Goal: Task Accomplishment & Management: Complete application form

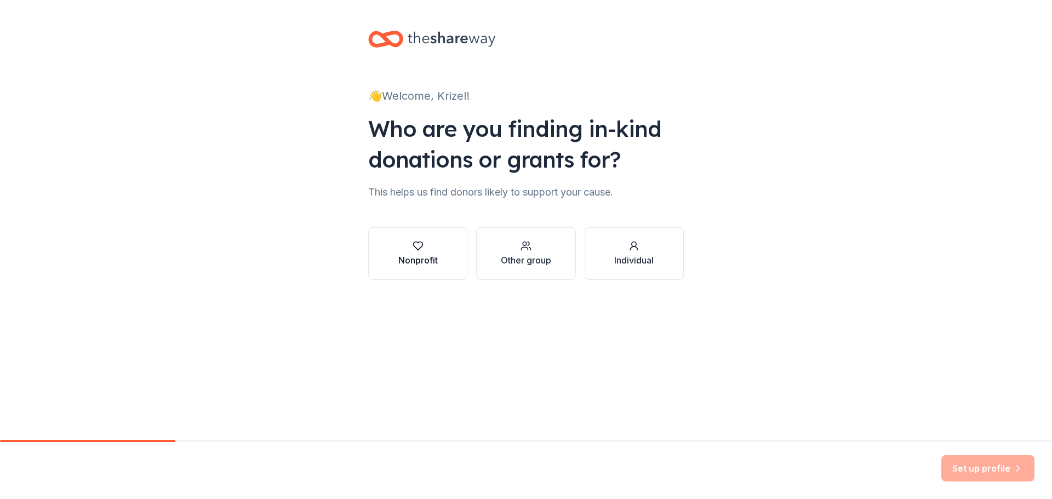
click at [411, 260] on div "Nonprofit" at bounding box center [417, 260] width 39 height 13
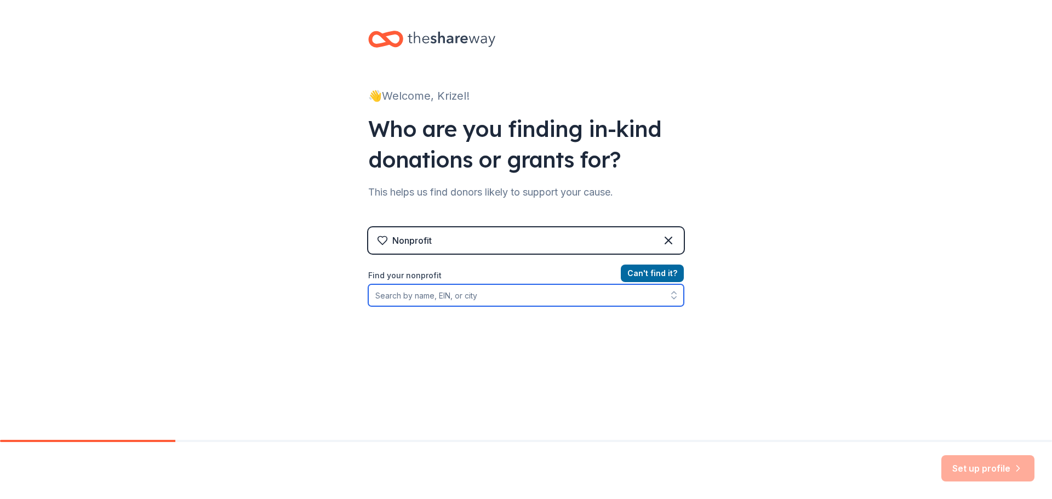
click at [425, 296] on input "Find your nonprofit" at bounding box center [526, 295] width 316 height 22
paste input "Logos and brand assets may be submitted in high-resolution PNG, JPG, or vector …"
type input "Logos and brand assets may be submitted in high-resolution PNG, JPG, or vector …"
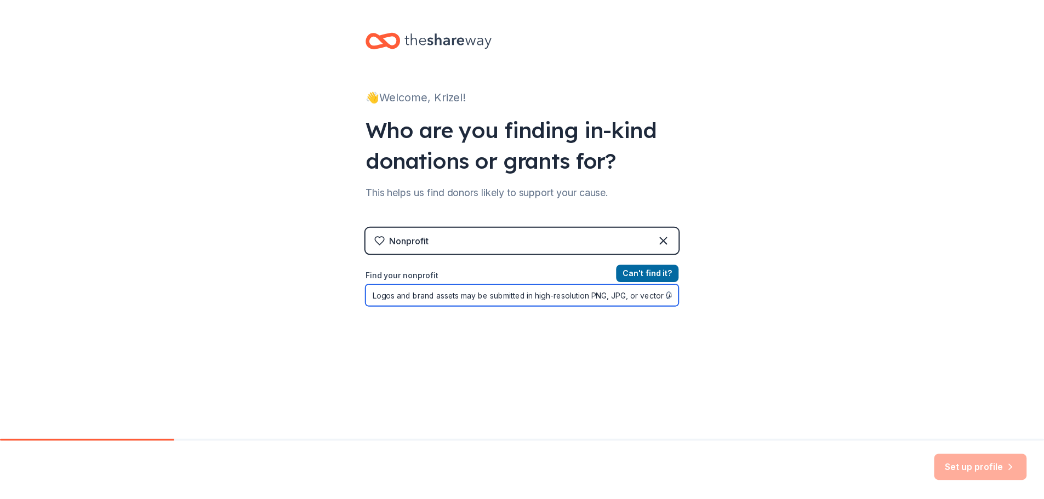
scroll to position [0, 1111]
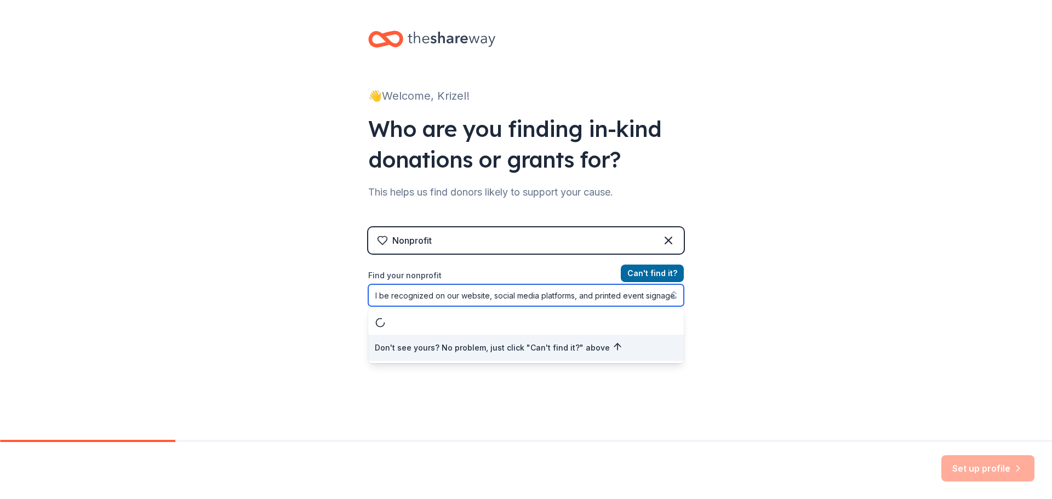
click at [445, 302] on input "Logos and brand assets may be submitted in high-resolution PNG, JPG, or vector …" at bounding box center [526, 295] width 316 height 22
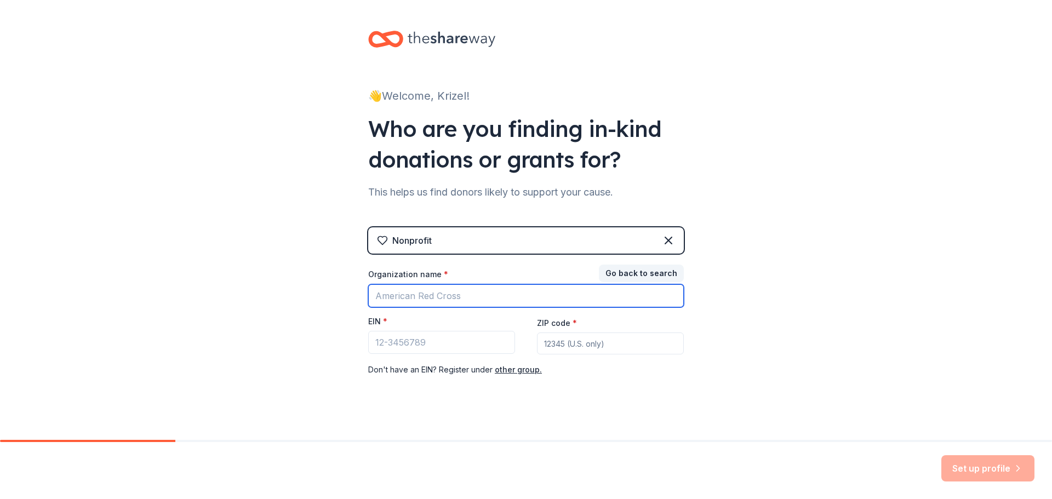
click at [454, 300] on input "Organization name *" at bounding box center [526, 295] width 316 height 23
type input "Leading [DEMOGRAPHIC_DATA] Network"
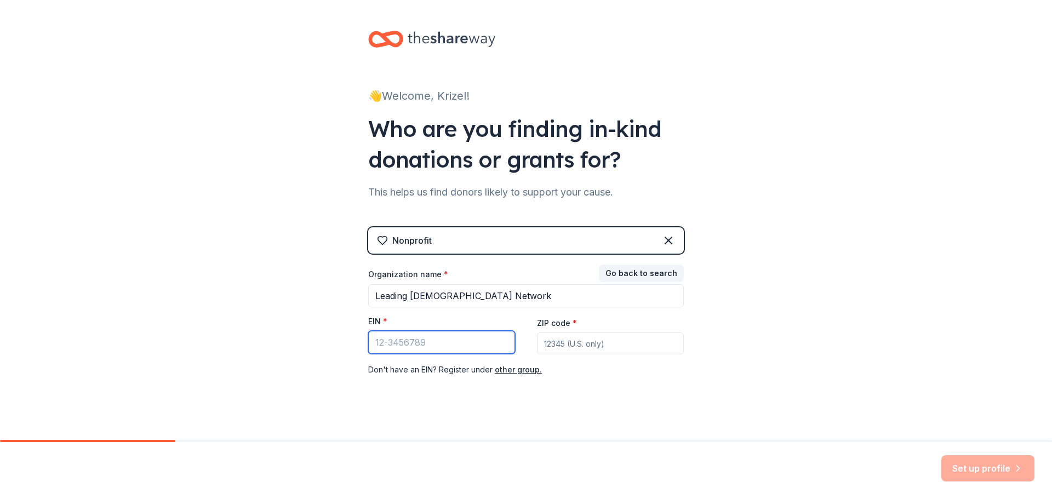
click at [442, 350] on input "EIN *" at bounding box center [441, 342] width 147 height 23
paste input "[US_EMPLOYER_IDENTIFICATION_NUMBER]"
type input "[US_EMPLOYER_IDENTIFICATION_NUMBER]"
click at [580, 342] on input "ZIP code *" at bounding box center [610, 344] width 147 height 22
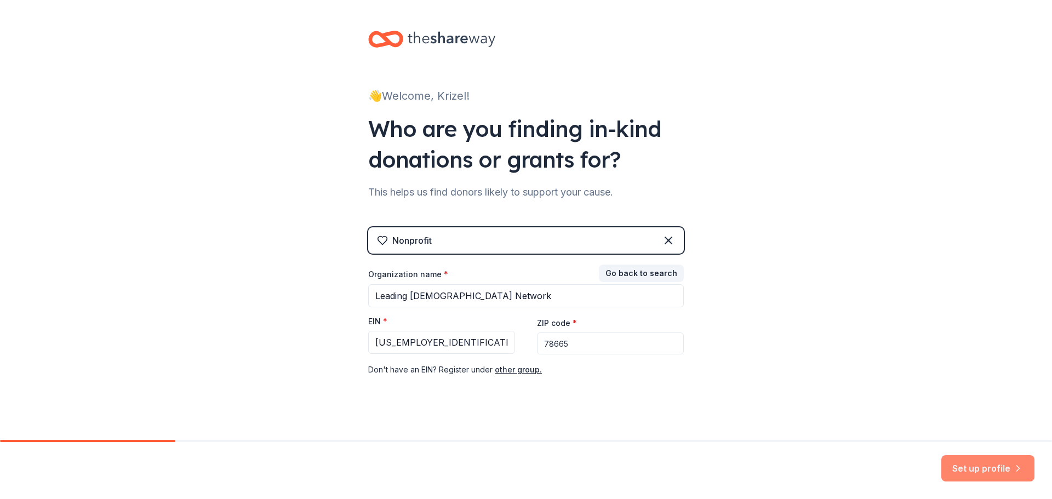
type input "78665"
click at [958, 464] on button "Set up profile" at bounding box center [987, 468] width 93 height 26
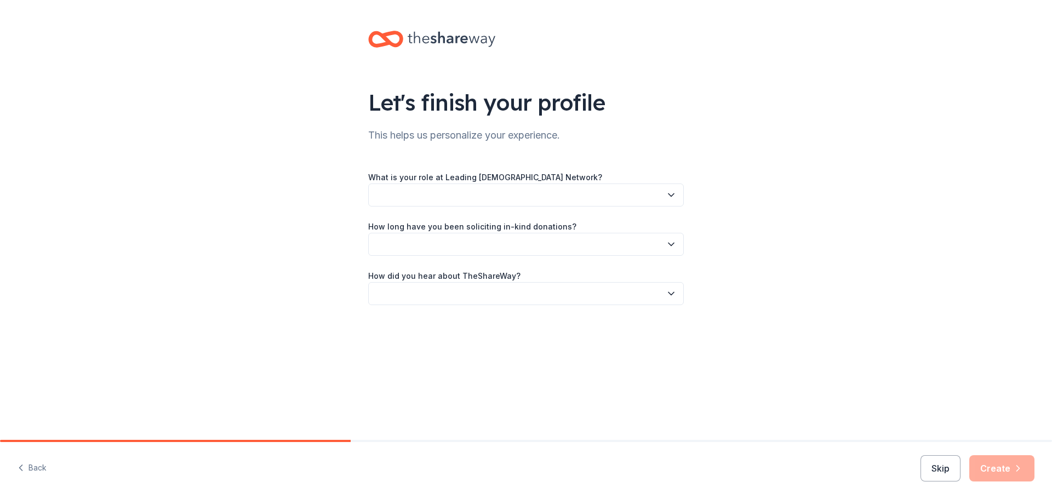
click at [408, 214] on div "What is your role at Leading [DEMOGRAPHIC_DATA] Network? How long have you been…" at bounding box center [526, 237] width 316 height 135
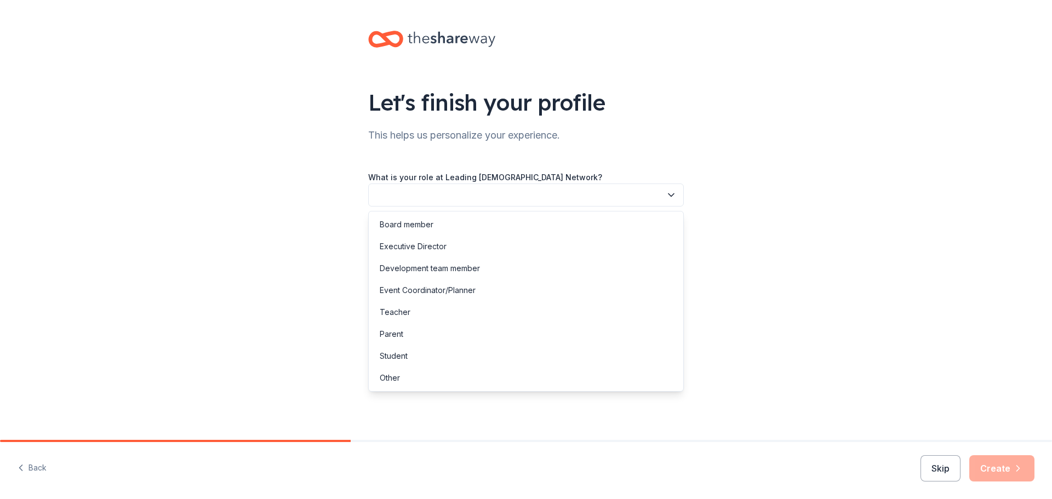
click at [412, 201] on button "button" at bounding box center [526, 195] width 316 height 23
click at [414, 245] on div "Executive Director" at bounding box center [413, 246] width 67 height 13
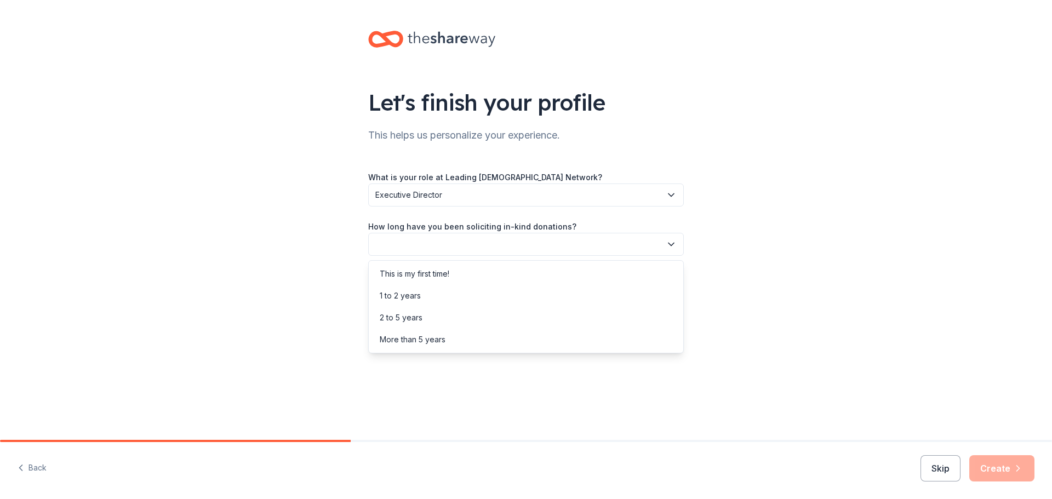
click at [414, 245] on button "button" at bounding box center [526, 244] width 316 height 23
click at [405, 278] on div "This is my first time!" at bounding box center [415, 273] width 70 height 13
click at [410, 289] on button "button" at bounding box center [526, 293] width 316 height 23
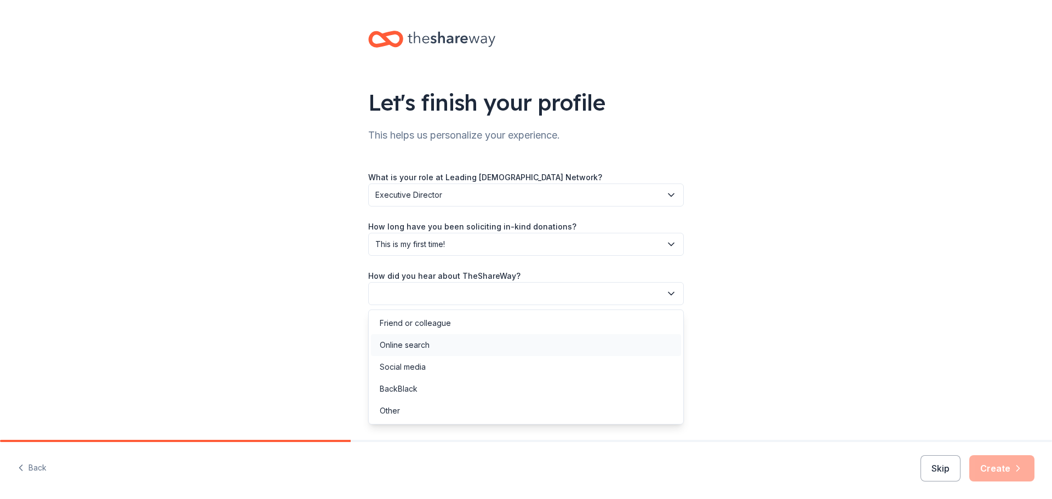
click at [411, 350] on div "Online search" at bounding box center [405, 345] width 50 height 13
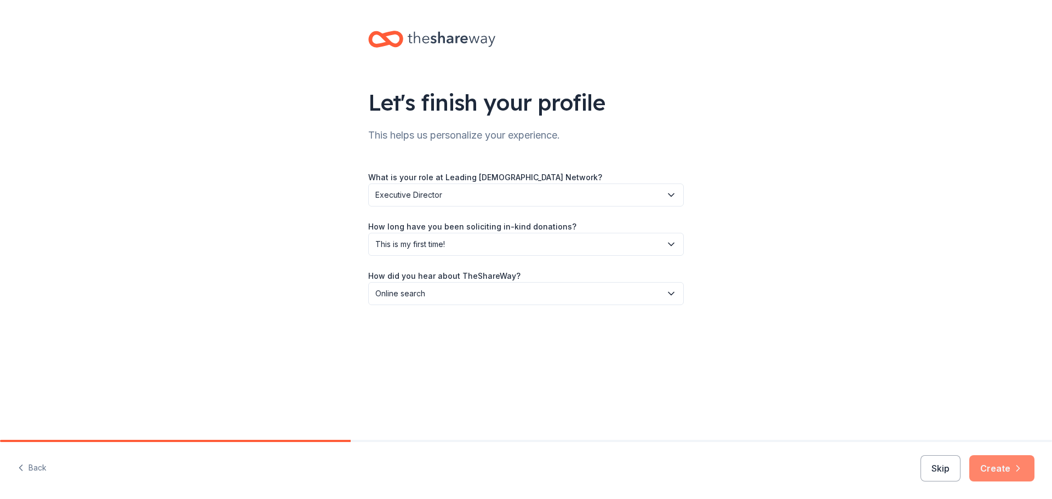
click at [1010, 470] on button "Create" at bounding box center [1001, 468] width 65 height 26
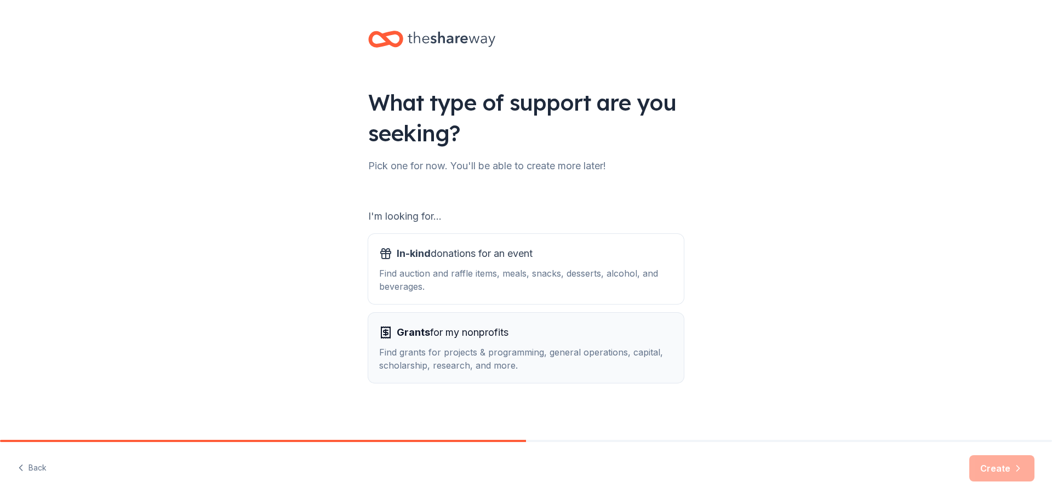
click at [390, 364] on div "Find grants for projects & programming, general operations, capital, scholarshi…" at bounding box center [526, 359] width 294 height 26
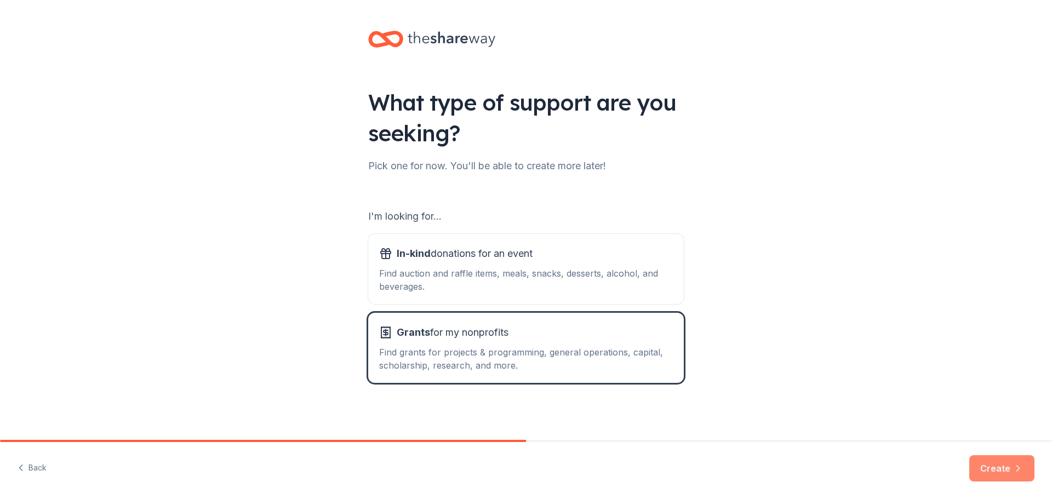
click at [980, 462] on button "Create" at bounding box center [1001, 468] width 65 height 26
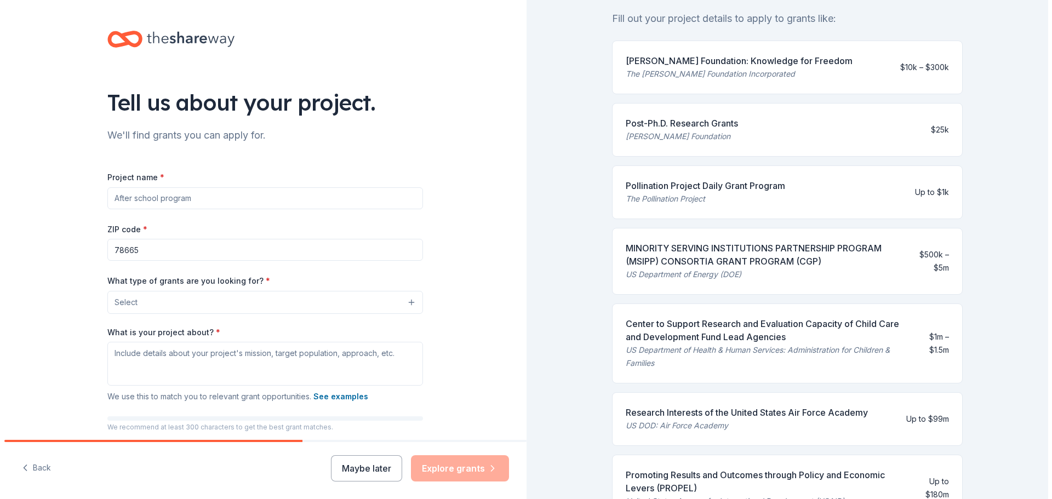
scroll to position [164, 0]
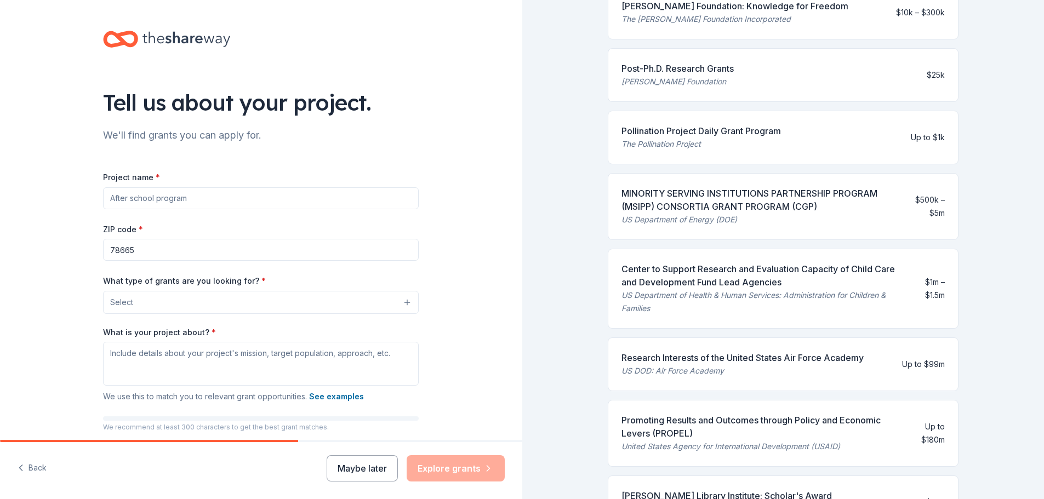
click at [135, 202] on input "Project name *" at bounding box center [261, 198] width 316 height 22
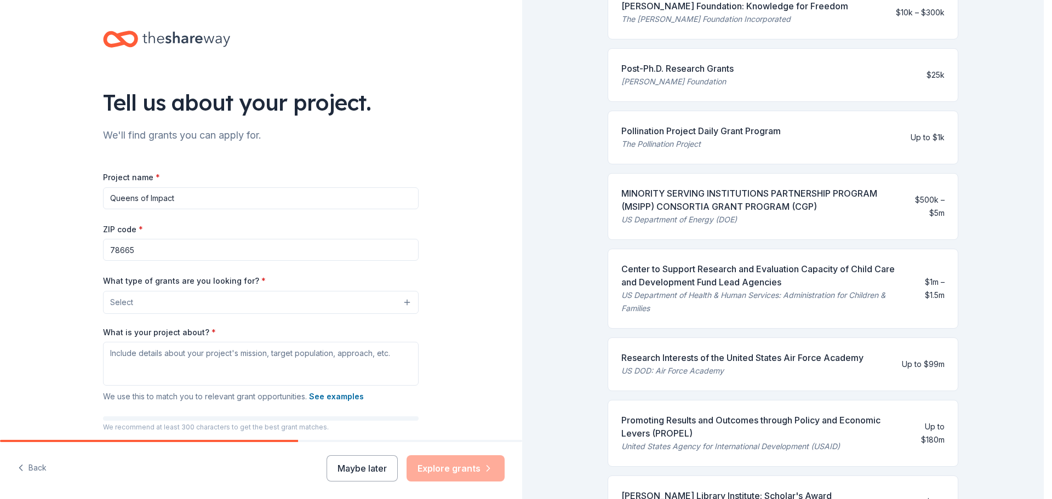
click at [147, 306] on button "Select" at bounding box center [261, 302] width 316 height 23
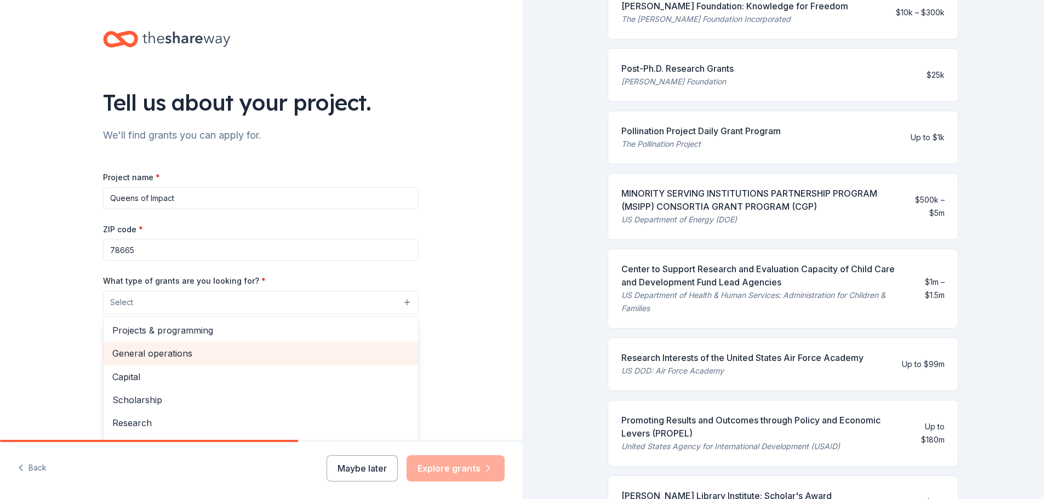
scroll to position [55, 0]
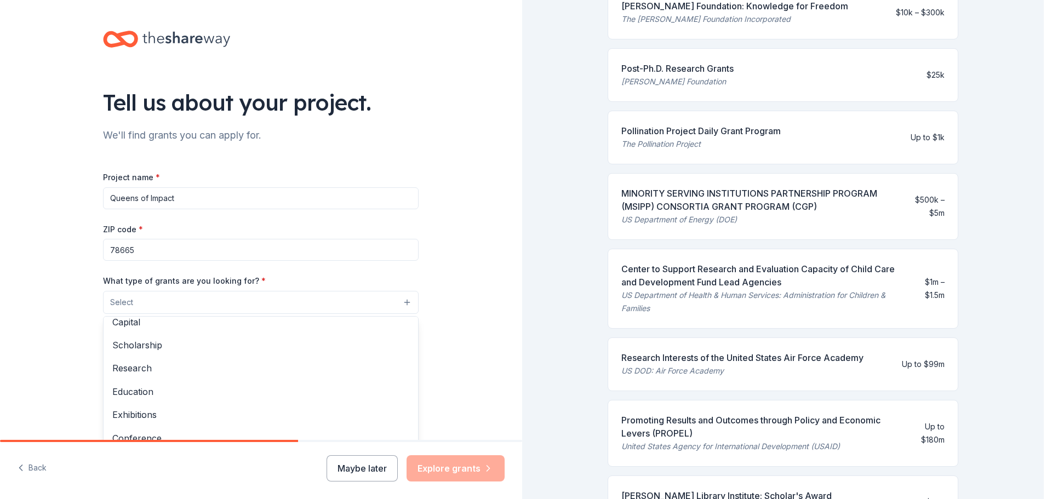
click at [177, 198] on div "Project name * Queens of Impact ZIP code * 78665 What type of grants are you lo…" at bounding box center [261, 320] width 316 height 301
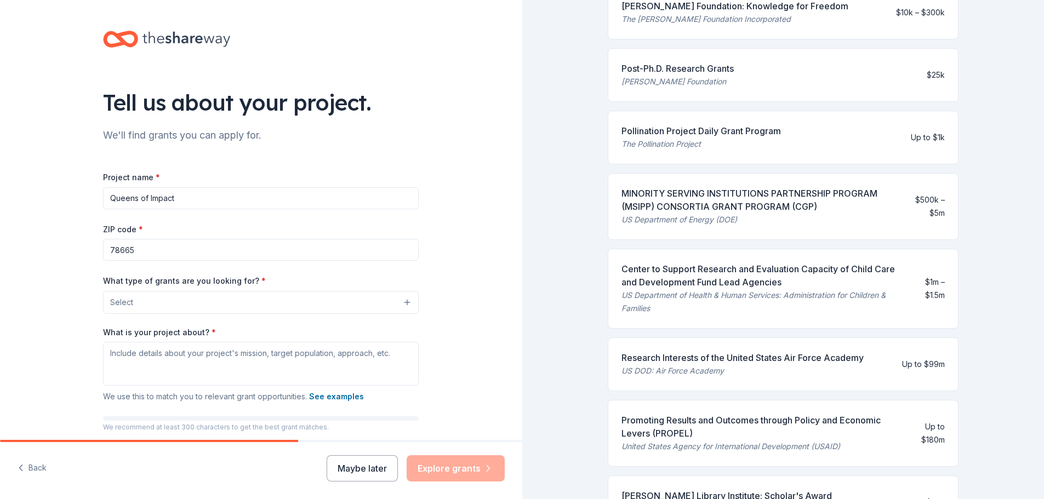
click at [177, 198] on input "Queens of Impact" at bounding box center [261, 198] width 316 height 22
type input "Leading [DEMOGRAPHIC_DATA] Network"
click at [202, 296] on button "Select" at bounding box center [263, 302] width 316 height 23
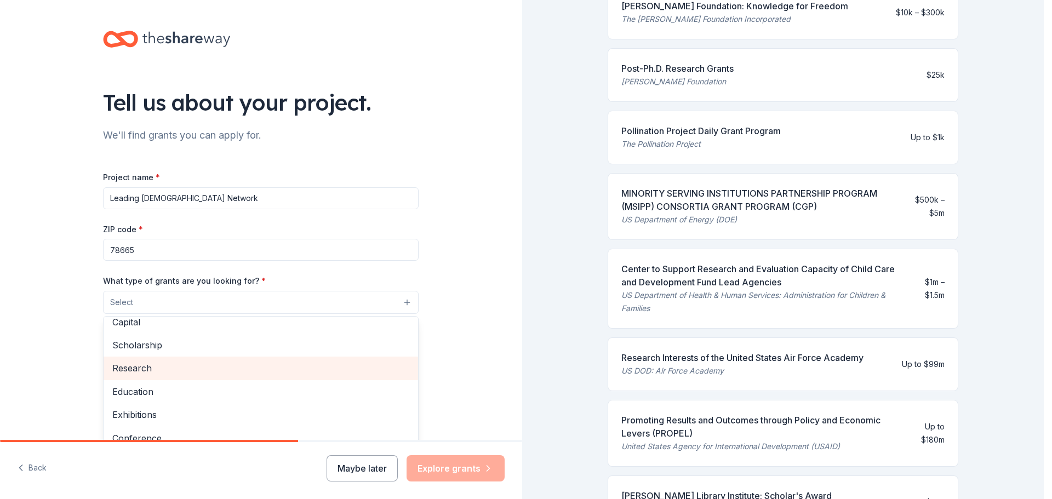
scroll to position [0, 0]
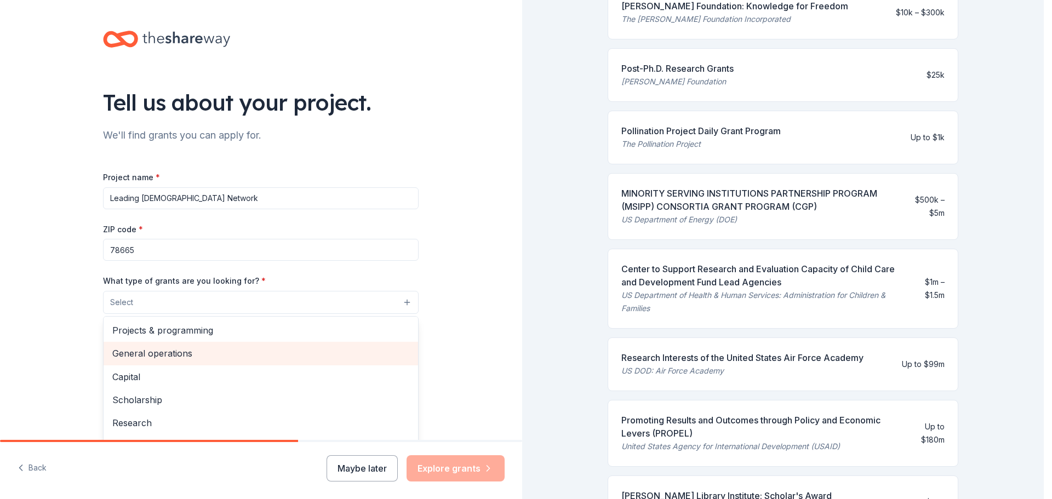
click at [213, 351] on span "General operations" at bounding box center [260, 353] width 297 height 14
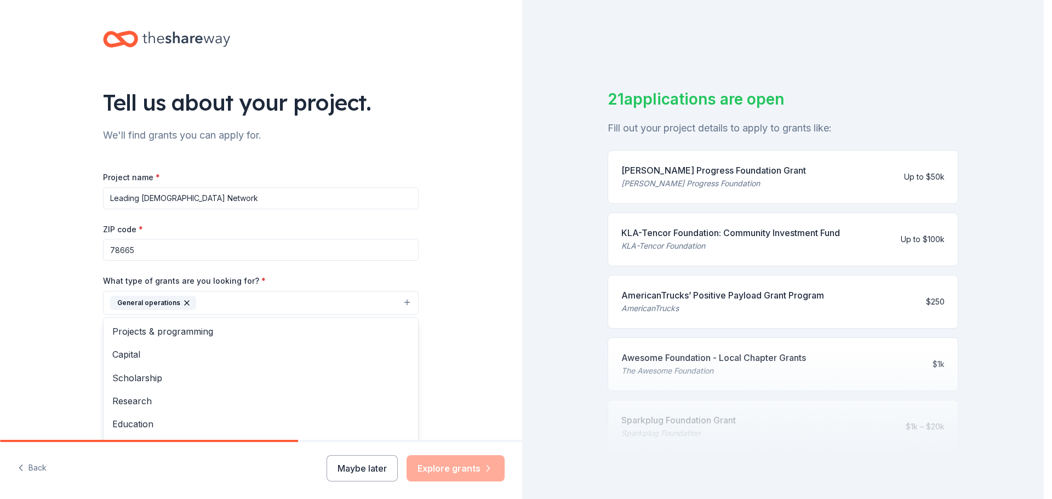
click at [491, 312] on div "Tell us about your project. We'll find grants you can apply for. Project name *…" at bounding box center [261, 262] width 522 height 525
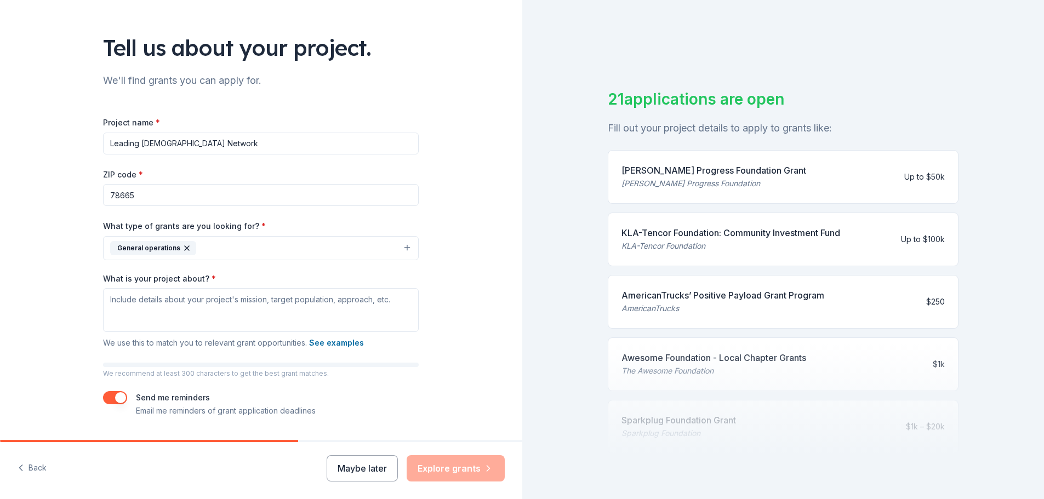
scroll to position [85, 0]
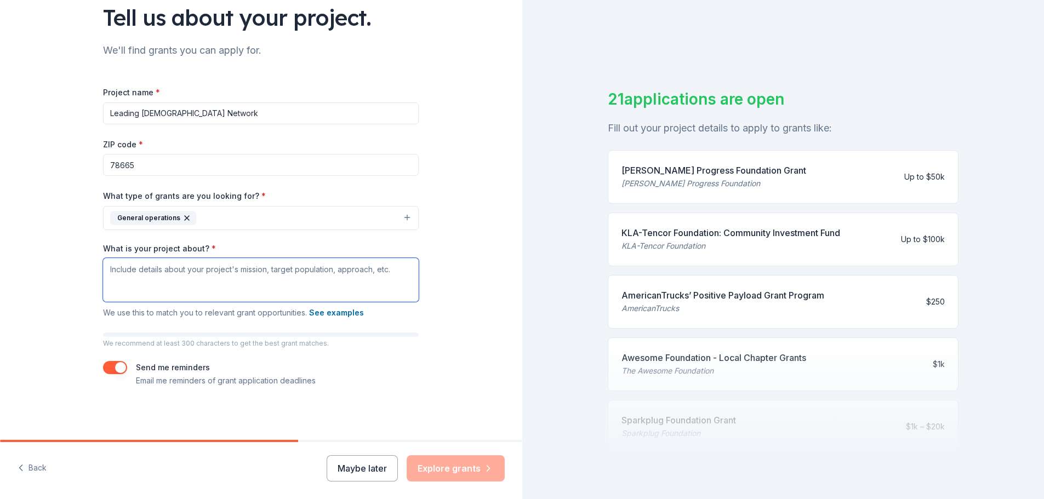
click at [249, 265] on textarea "What is your project about? *" at bounding box center [261, 280] width 316 height 44
paste textarea "To inspire and empower women of all shapes, shades, sizes, and situations to st…"
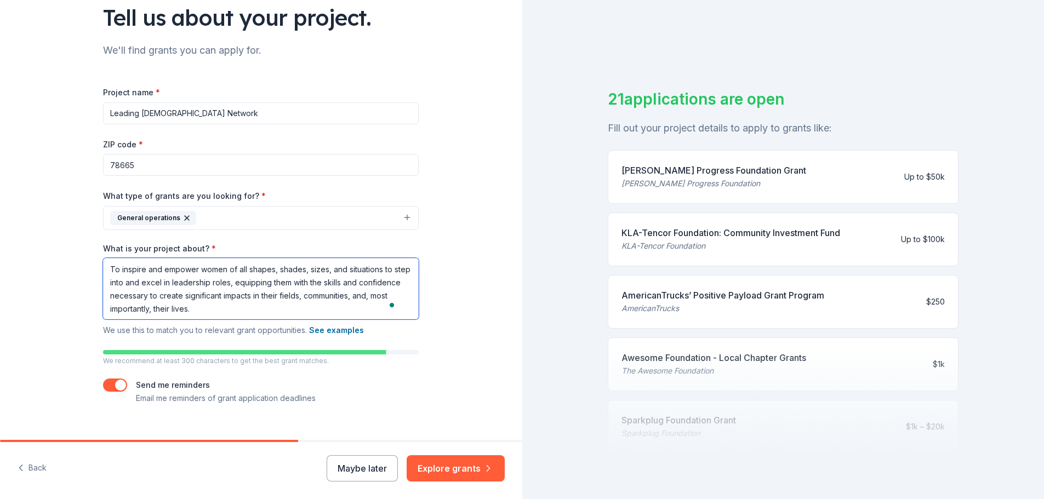
scroll to position [102, 0]
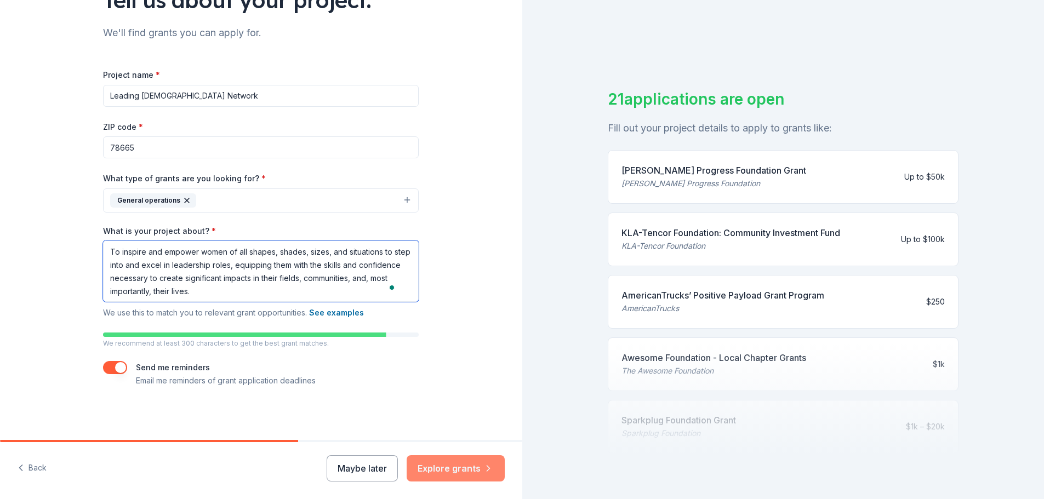
type textarea "To inspire and empower women of all shapes, shades, sizes, and situations to st…"
click at [443, 474] on button "Explore grants" at bounding box center [456, 468] width 98 height 26
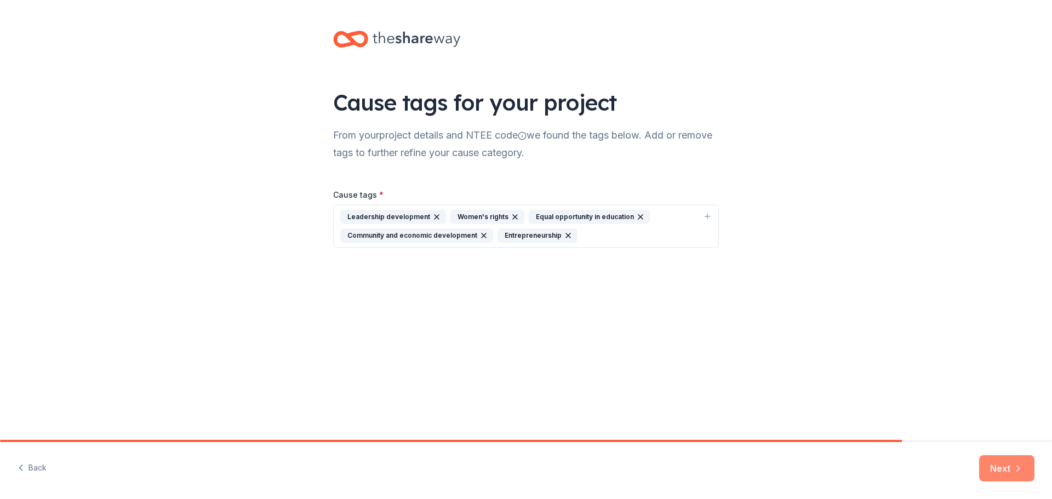
click at [991, 466] on button "Next" at bounding box center [1006, 468] width 55 height 26
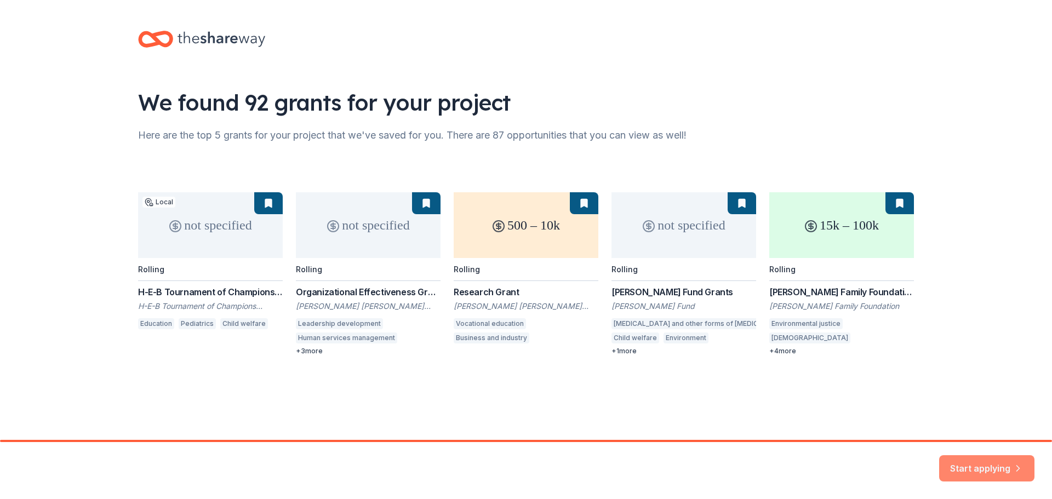
click at [962, 460] on button "Start applying" at bounding box center [986, 462] width 95 height 26
click at [170, 232] on div "not specified Local Rolling H-E-B Tournament of Champions [PERSON_NAME] Tournam…" at bounding box center [526, 273] width 776 height 163
click at [576, 231] on div "not specified Local Rolling H-E-B Tournament of Champions [PERSON_NAME] Tournam…" at bounding box center [526, 273] width 776 height 163
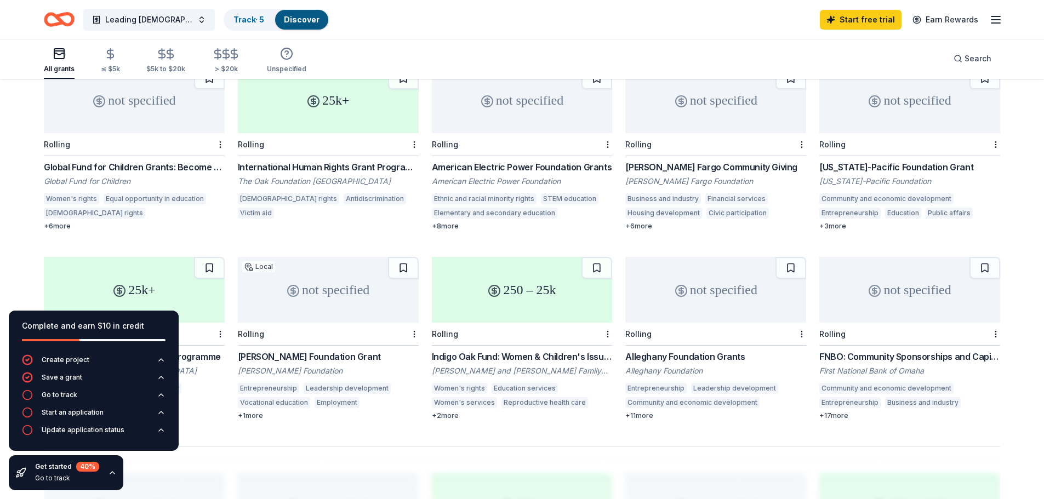
scroll to position [563, 0]
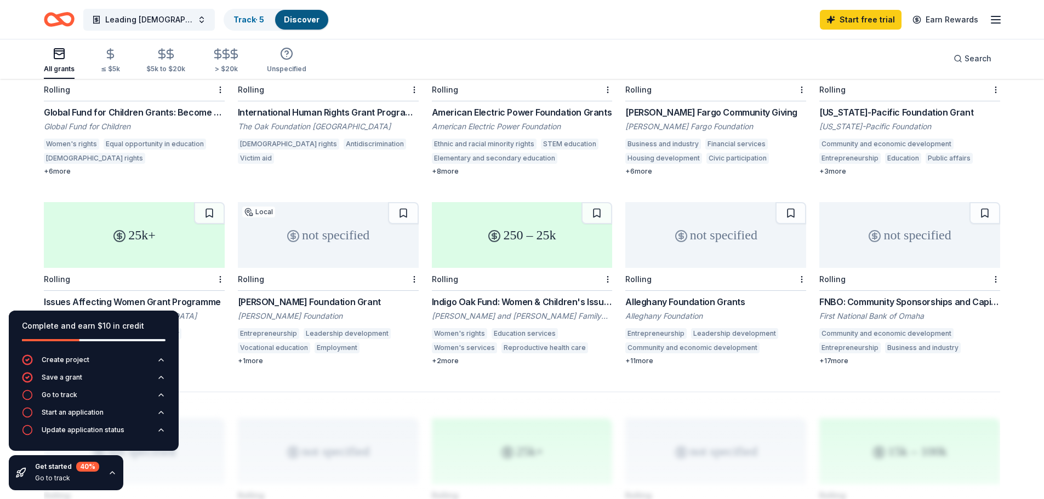
click at [567, 295] on div "Indigo Oak Fund: Women & Children's Issues" at bounding box center [522, 301] width 181 height 13
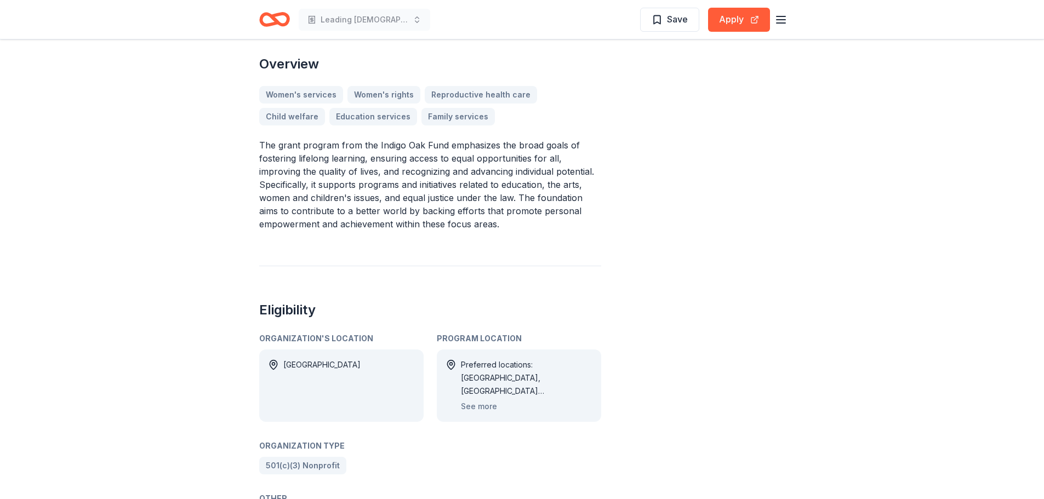
scroll to position [438, 0]
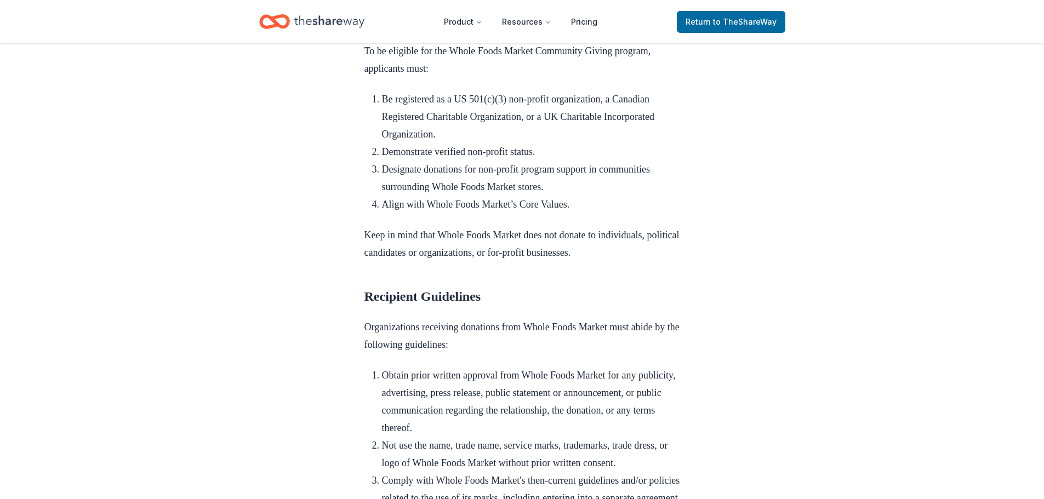
scroll to position [603, 0]
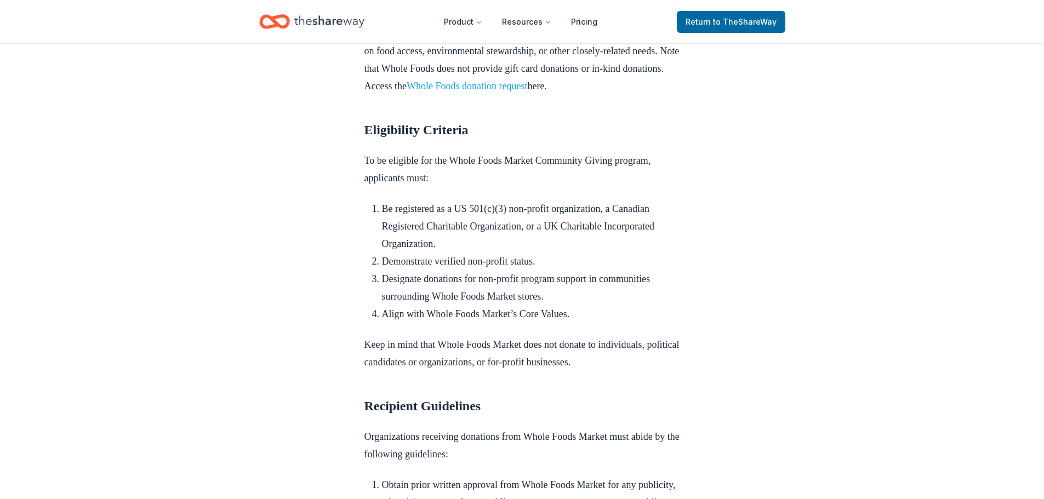
click at [433, 91] on link "Whole Foods donation request" at bounding box center [467, 86] width 121 height 11
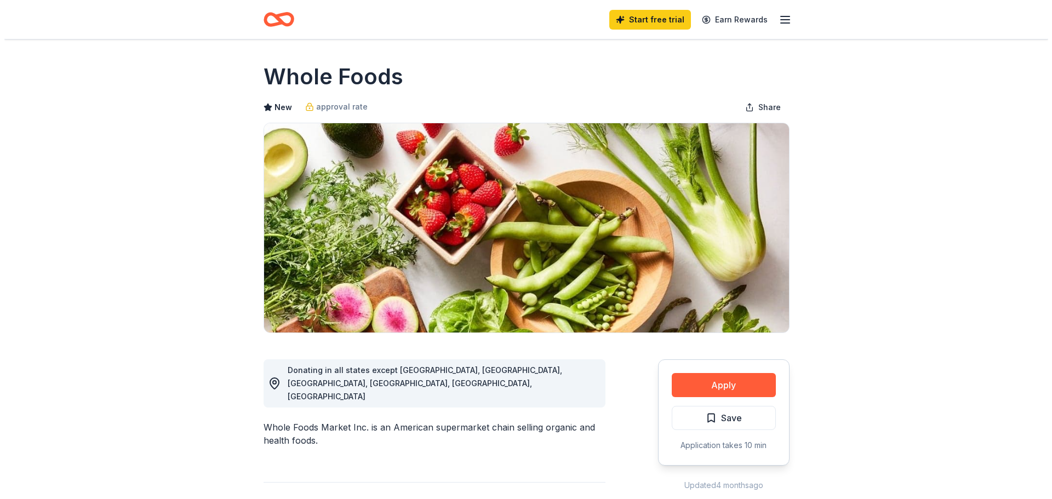
scroll to position [219, 0]
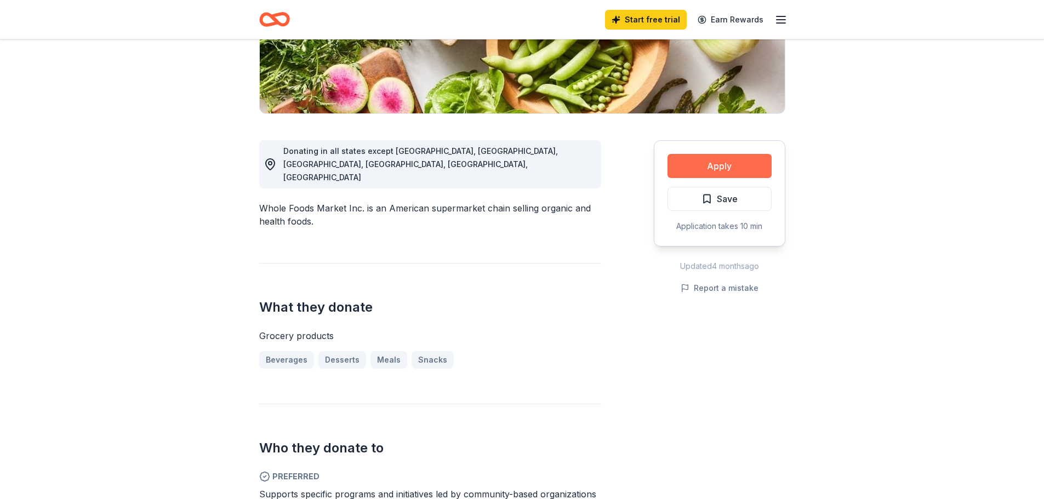
click at [751, 168] on button "Apply" at bounding box center [719, 166] width 104 height 24
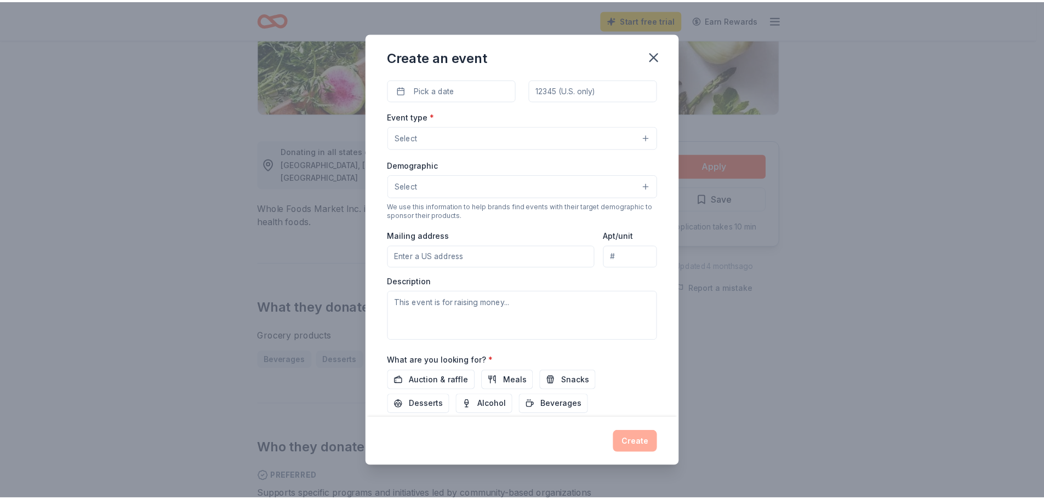
scroll to position [182, 0]
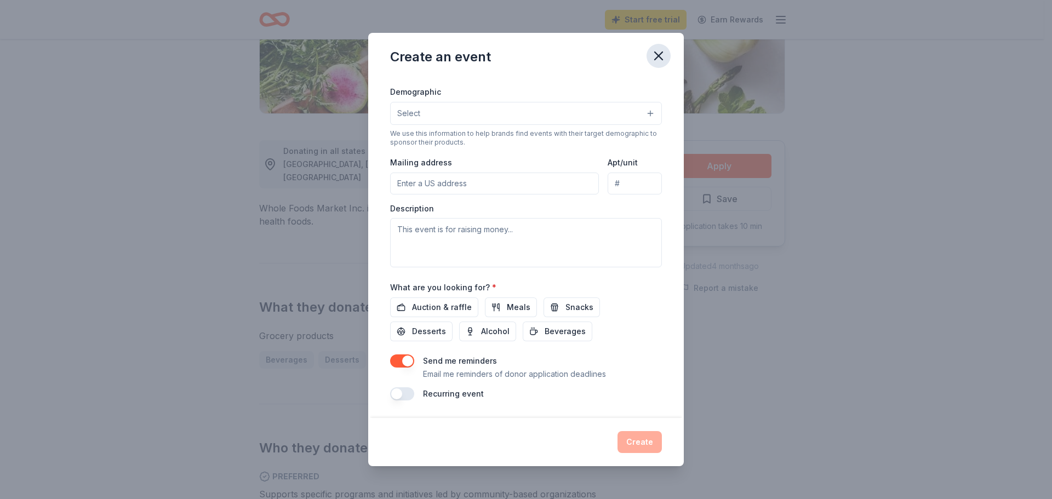
click at [662, 57] on icon "button" at bounding box center [658, 55] width 15 height 15
